Goal: Find specific page/section: Find specific page/section

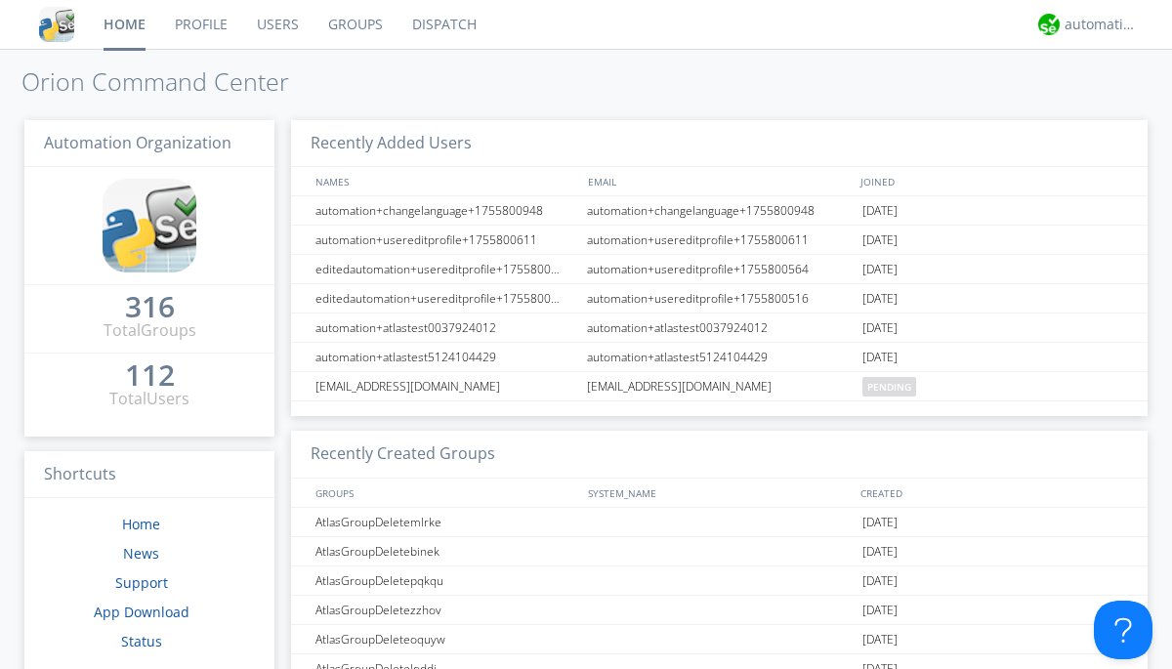
click at [442, 24] on link "Dispatch" at bounding box center [444, 24] width 94 height 49
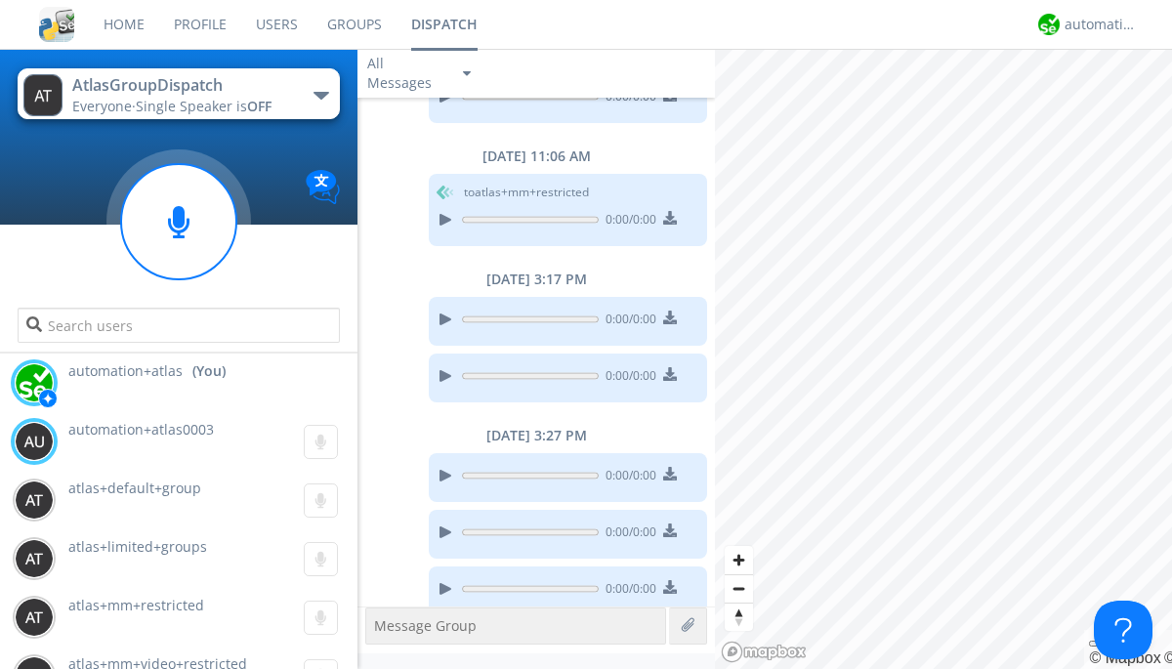
scroll to position [1433, 0]
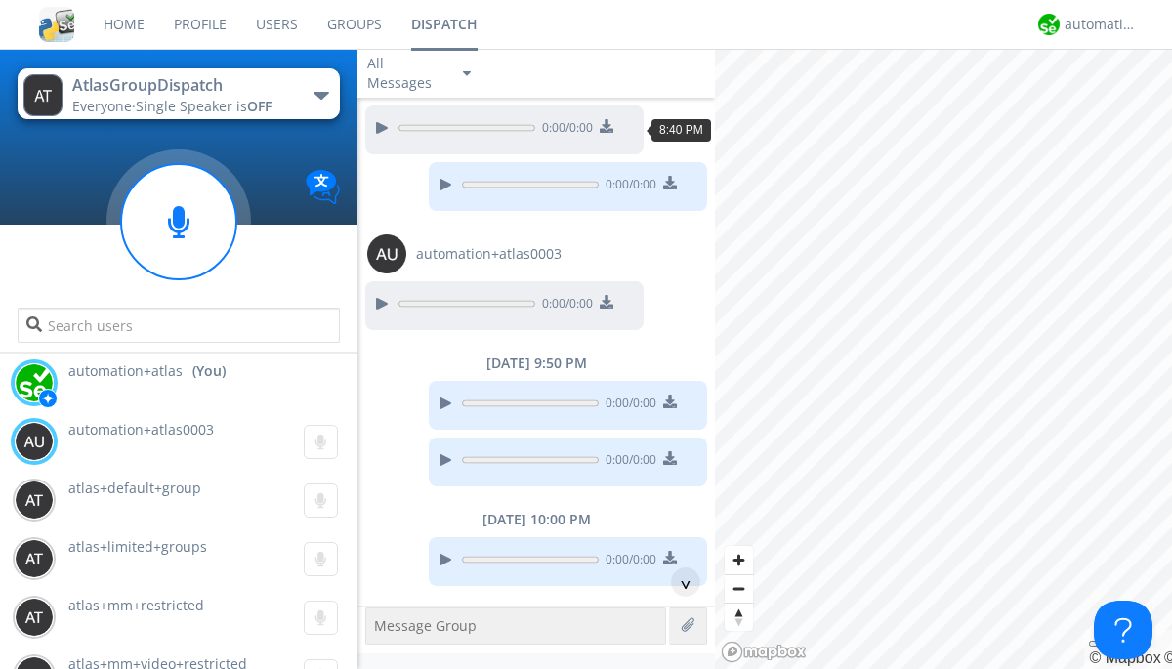
scroll to position [148, 0]
click at [678, 582] on div "^" at bounding box center [685, 581] width 29 height 29
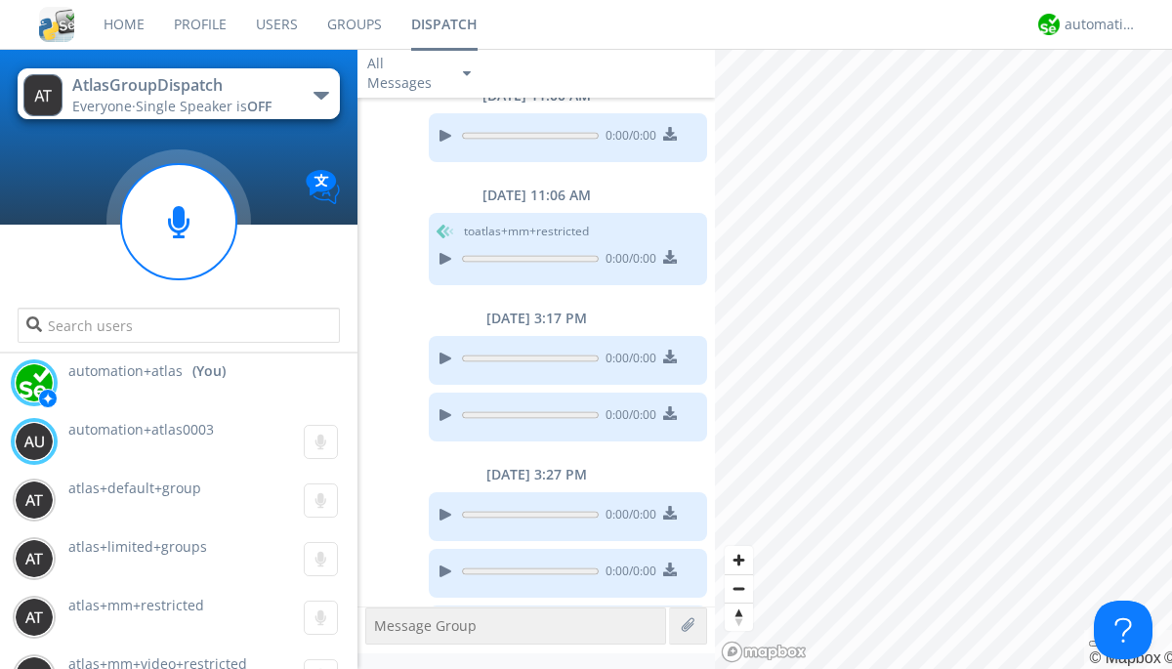
scroll to position [1433, 0]
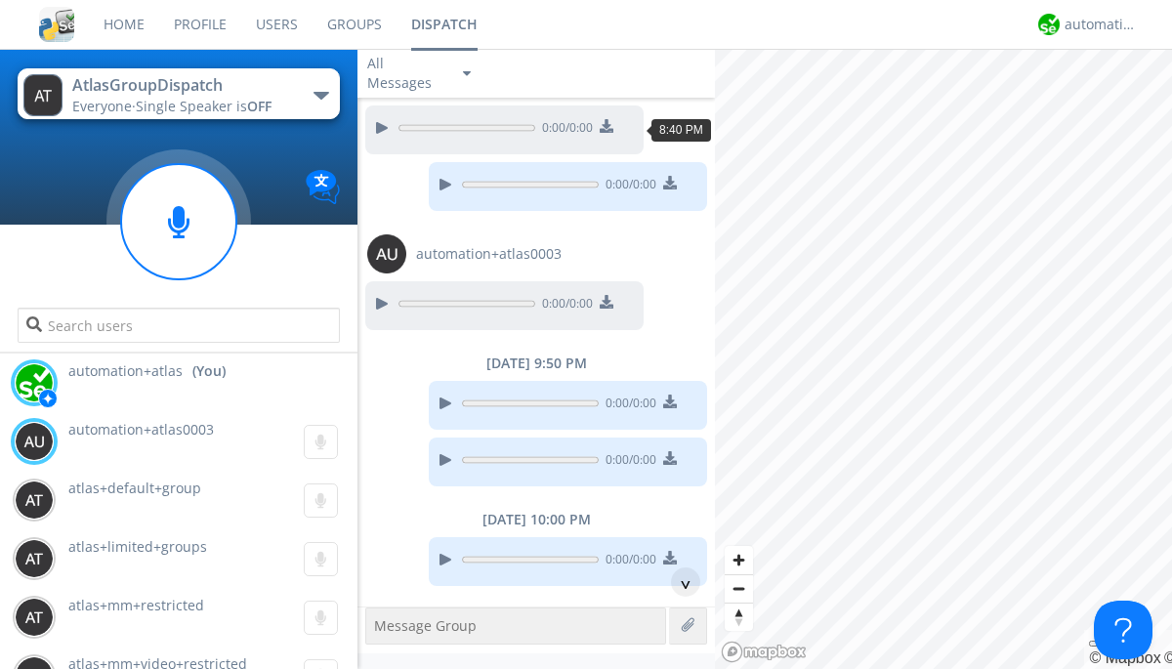
scroll to position [90, 0]
click at [678, 582] on div "^" at bounding box center [685, 581] width 29 height 29
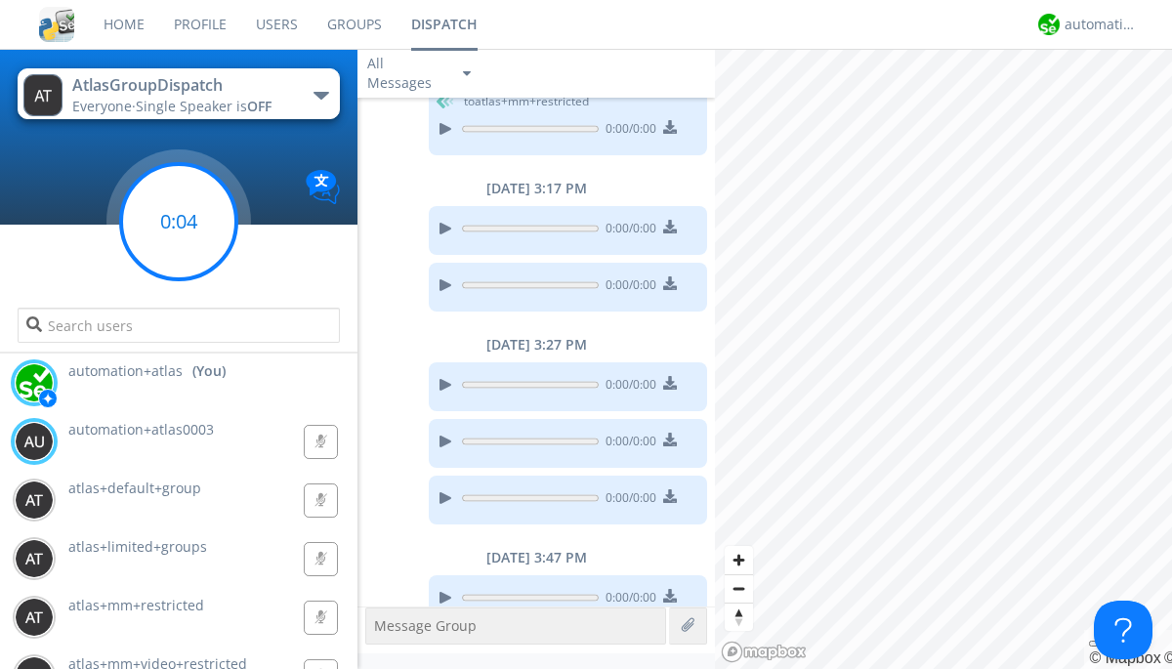
scroll to position [1473, 0]
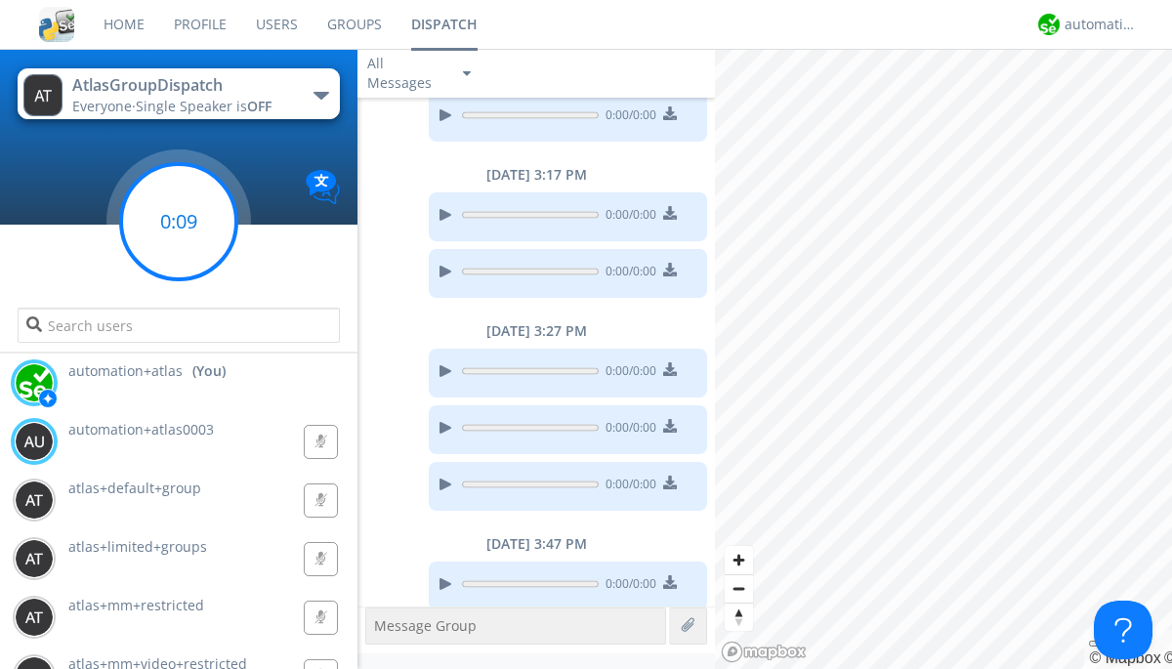
click at [179, 222] on g at bounding box center [178, 221] width 115 height 115
